Goal: Transaction & Acquisition: Book appointment/travel/reservation

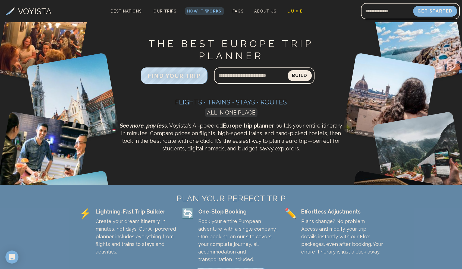
click at [293, 11] on span "L U X E" at bounding box center [295, 11] width 15 height 4
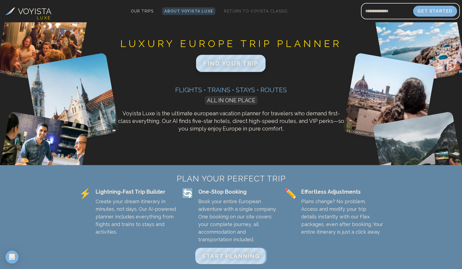
click at [225, 63] on span "FIND YOUR TRIP" at bounding box center [230, 63] width 55 height 7
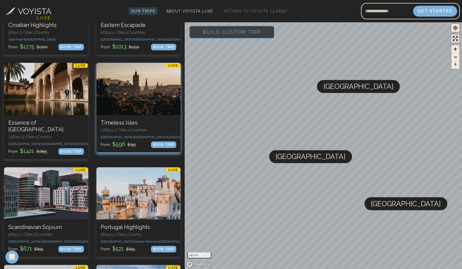
scroll to position [844, 0]
click at [125, 119] on h3 "Timeless Isles" at bounding box center [139, 122] width 76 height 7
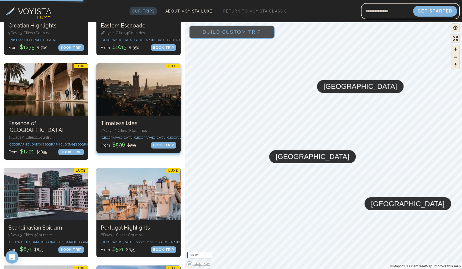
scroll to position [0, 0]
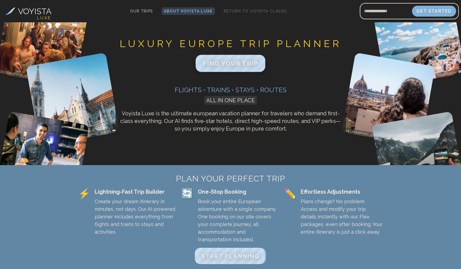
click at [223, 66] on span "FIND YOUR TRIP" at bounding box center [230, 63] width 55 height 7
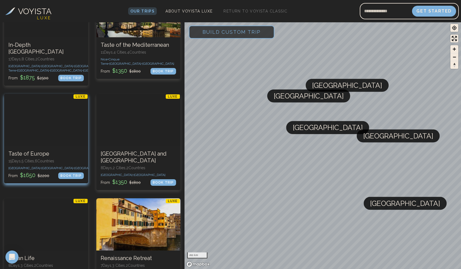
scroll to position [513, 0]
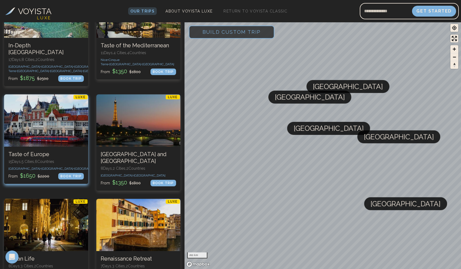
click at [39, 111] on div at bounding box center [46, 120] width 84 height 52
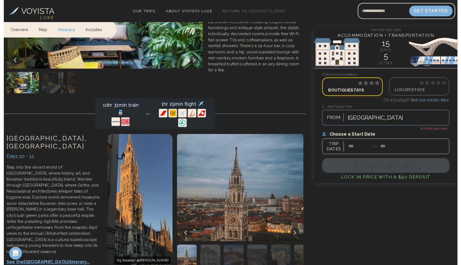
scroll to position [1248, 0]
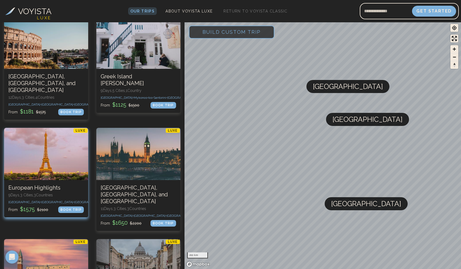
scroll to position [259, 0]
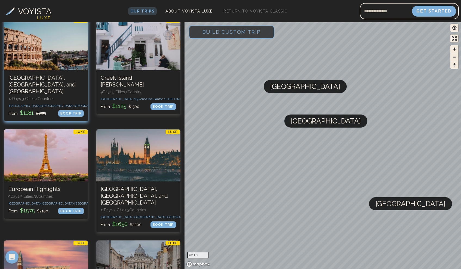
click at [39, 81] on h3 "[GEOGRAPHIC_DATA], [GEOGRAPHIC_DATA], and [GEOGRAPHIC_DATA]" at bounding box center [45, 84] width 75 height 20
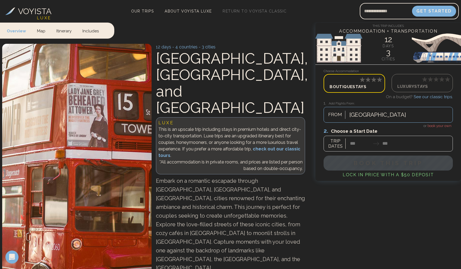
click at [416, 84] on p "Luxury Stays" at bounding box center [422, 85] width 50 height 7
